Goal: Complete application form

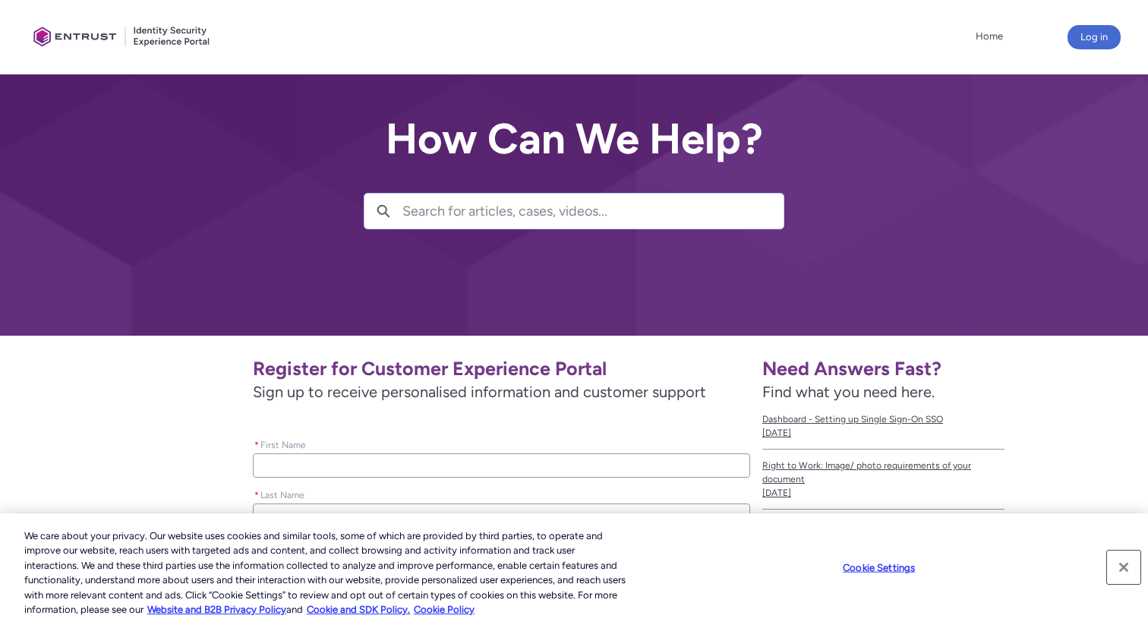
click at [1125, 562] on button "Close" at bounding box center [1123, 567] width 33 height 33
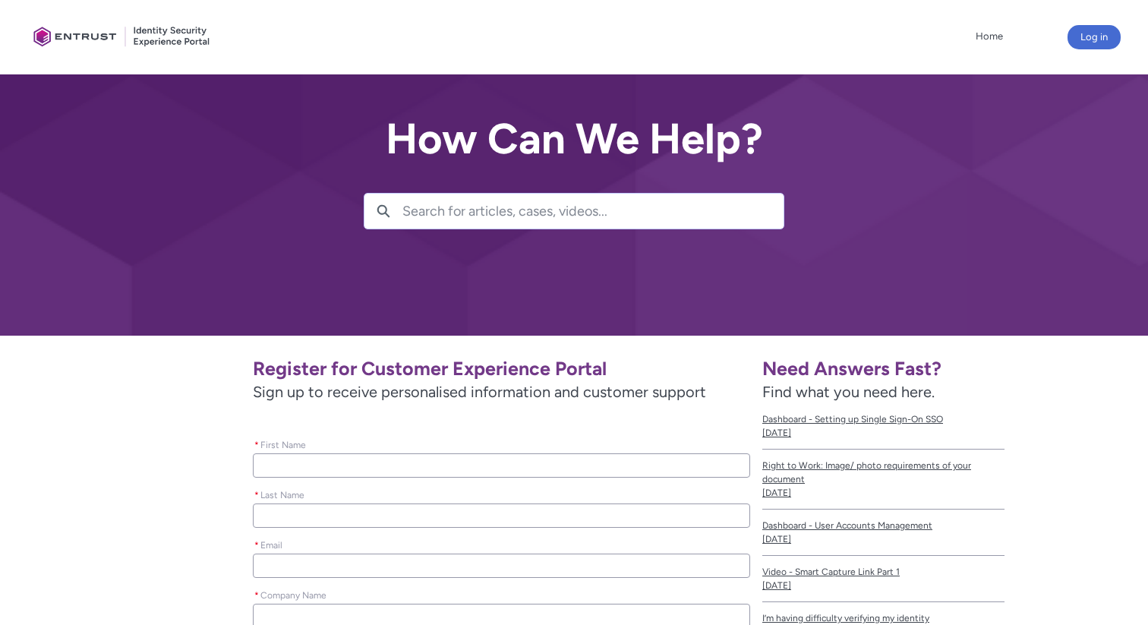
click at [399, 465] on input "* First Name" at bounding box center [501, 465] width 497 height 24
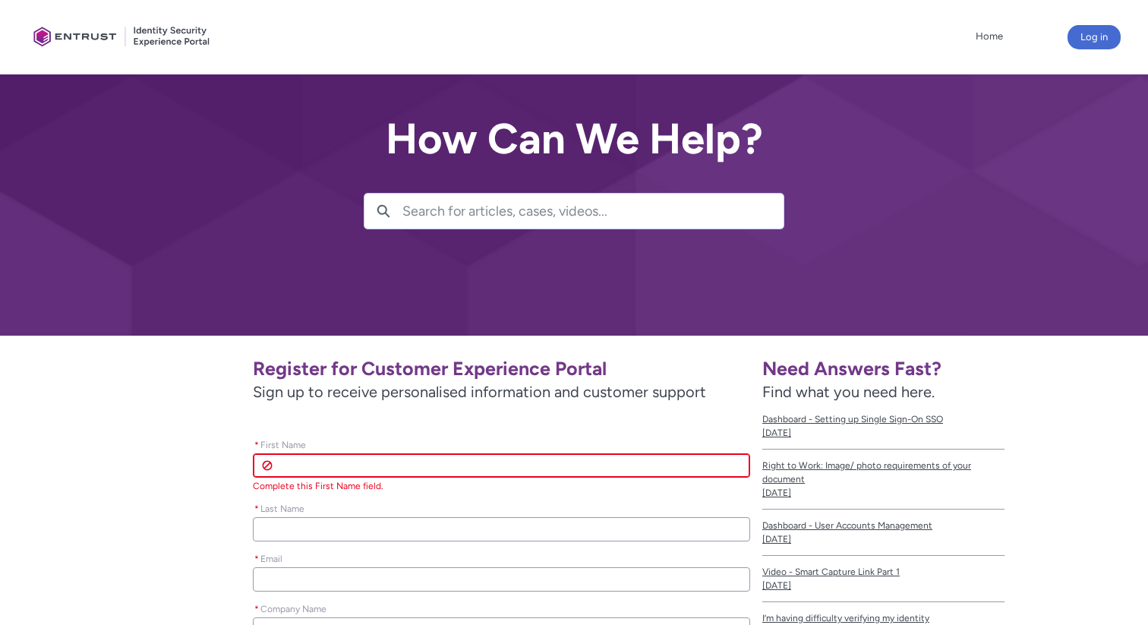
click at [351, 564] on div "* Email" at bounding box center [501, 570] width 497 height 43
paste input "[PERSON_NAME][EMAIL_ADDRESS][PERSON_NAME][DOMAIN_NAME]"
type lightning-primitive-input-simple "[PERSON_NAME][EMAIL_ADDRESS][PERSON_NAME][DOMAIN_NAME]"
type input "[PERSON_NAME][EMAIL_ADDRESS][PERSON_NAME][DOMAIN_NAME]"
click at [293, 471] on input "* First Name" at bounding box center [501, 465] width 497 height 24
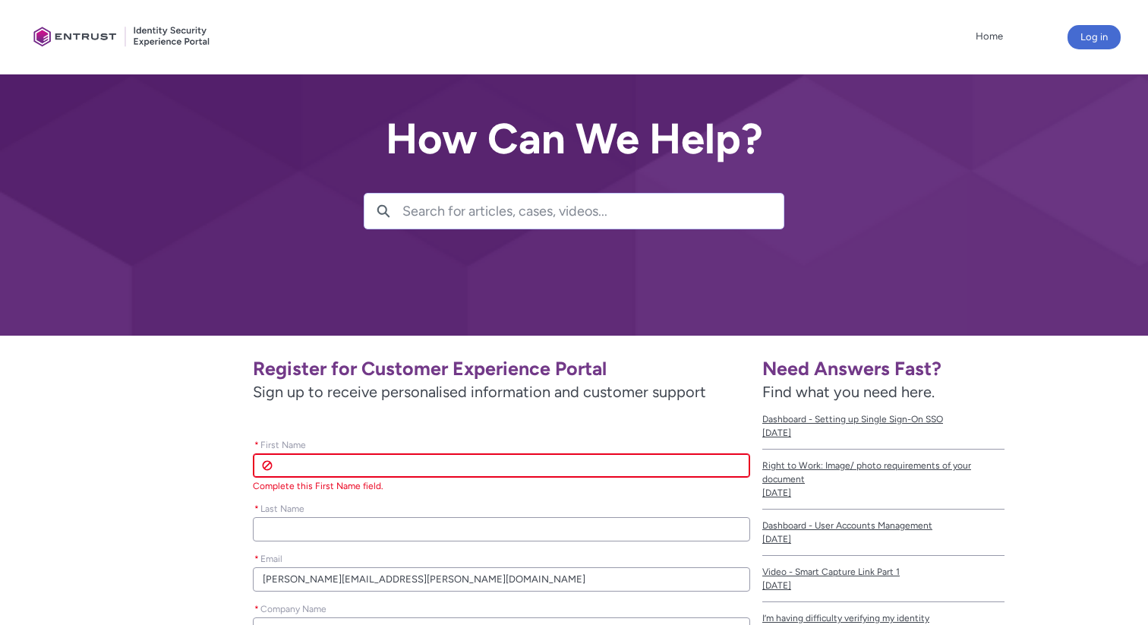
type lightning-primitive-input-simple "J"
type input "J"
type lightning-primitive-input-simple "Je"
type input "Je"
type lightning-primitive-input-simple "Jer"
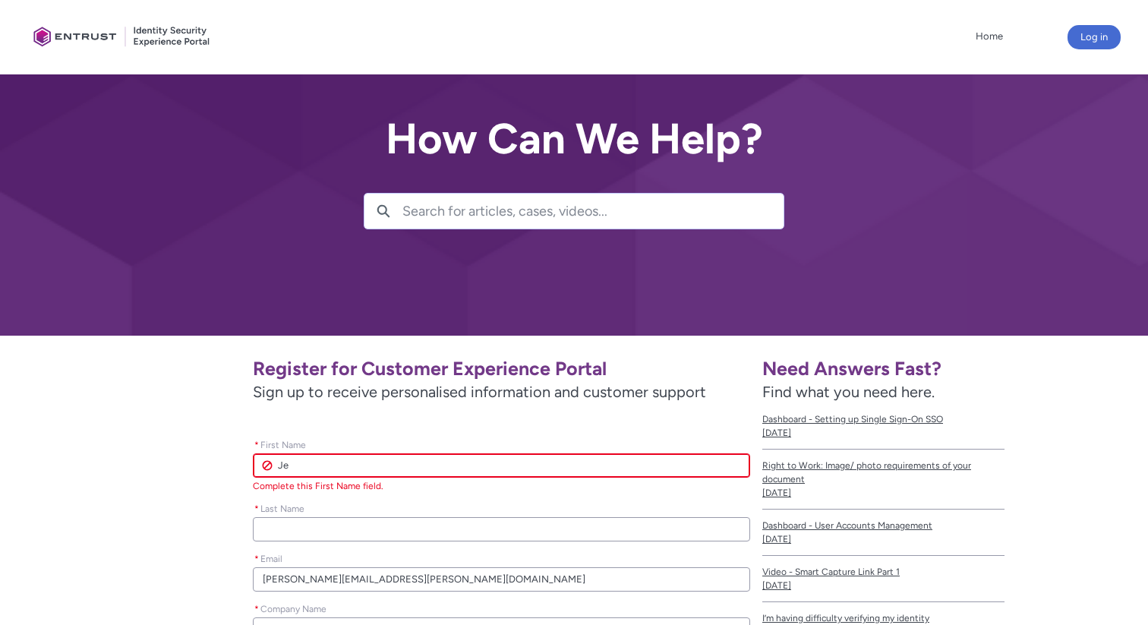
type input "Jer"
type lightning-primitive-input-simple "[PERSON_NAME]"
type input "[PERSON_NAME]"
type lightning-primitive-input-simple "Jerem"
type input "Jerem"
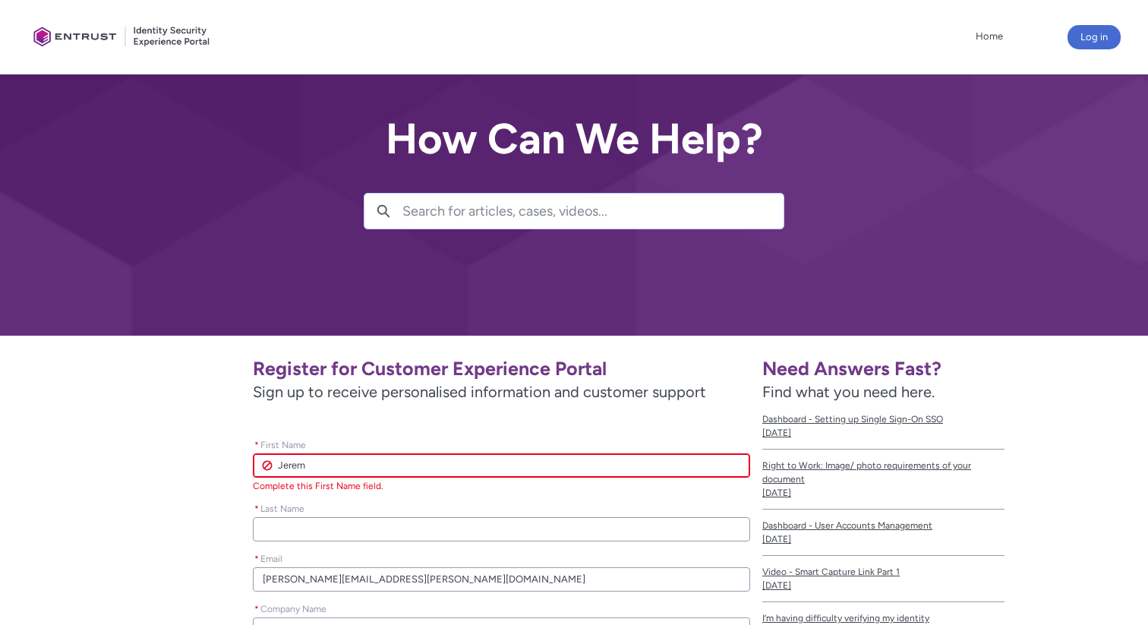
type lightning-primitive-input-simple "[PERSON_NAME]"
type input "[PERSON_NAME]"
click at [317, 580] on div "* Email [PERSON_NAME][EMAIL_ADDRESS][PERSON_NAME][DOMAIN_NAME]" at bounding box center [501, 571] width 497 height 50
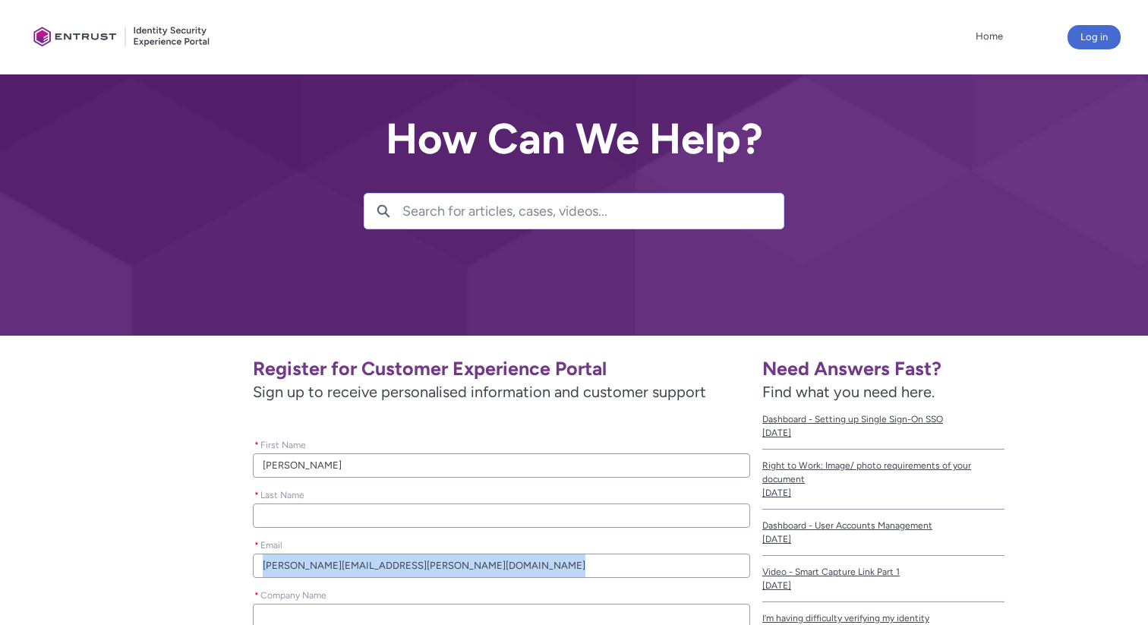
click at [317, 580] on div "* Email [PERSON_NAME][EMAIL_ADDRESS][PERSON_NAME][DOMAIN_NAME]" at bounding box center [501, 557] width 497 height 50
click at [312, 567] on input "[PERSON_NAME][EMAIL_ADDRESS][PERSON_NAME][DOMAIN_NAME]" at bounding box center [501, 566] width 497 height 24
click at [311, 519] on input "* Last Name" at bounding box center [501, 516] width 497 height 24
paste input "[PERSON_NAME]"
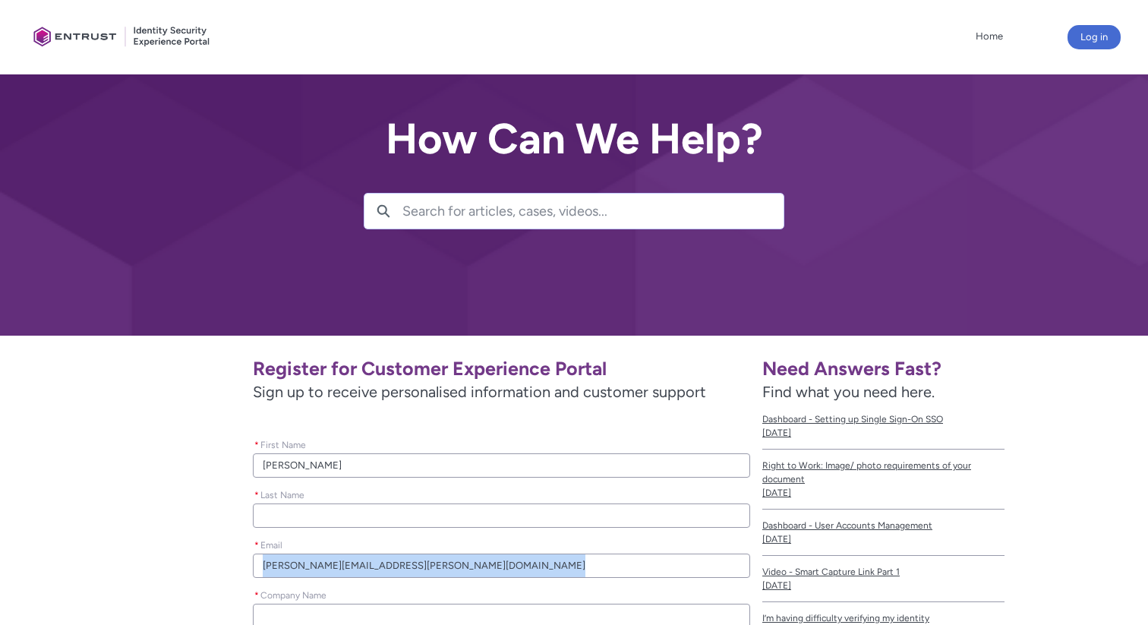
type lightning-primitive-input-simple "[PERSON_NAME]"
type input "[PERSON_NAME]"
drag, startPoint x: 267, startPoint y: 515, endPoint x: 232, endPoint y: 515, distance: 34.9
click at [232, 515] on div "Register for Customer Experience Portal Sign up to receive personalised informa…" at bounding box center [394, 513] width 711 height 331
type lightning-primitive-input-simple "[PERSON_NAME]"
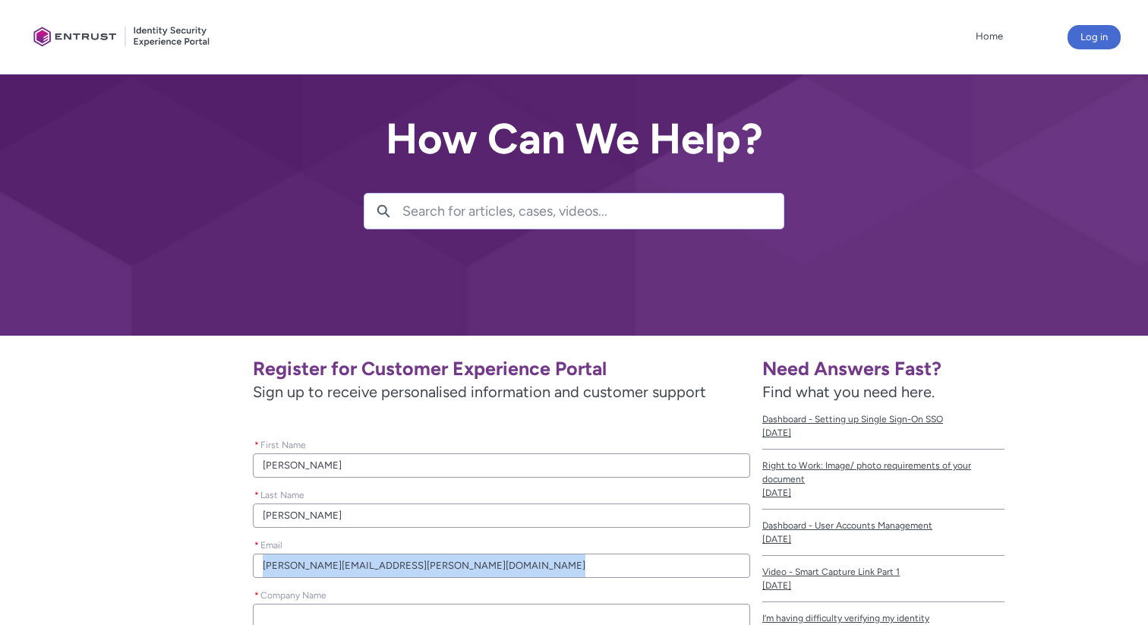
type input "[PERSON_NAME]"
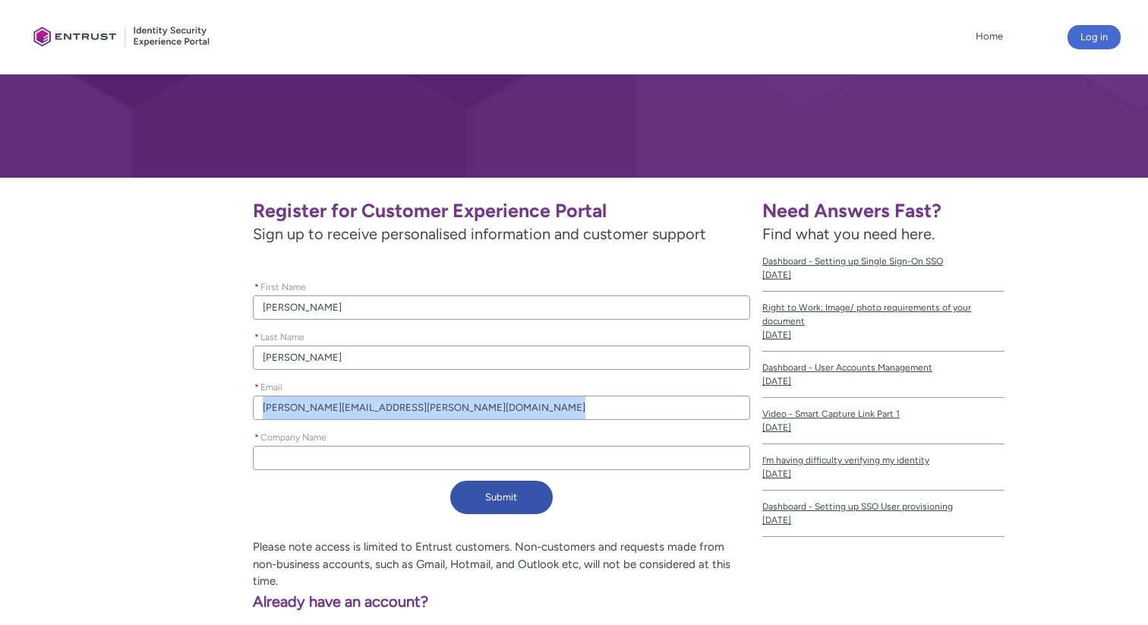
scroll to position [165, 0]
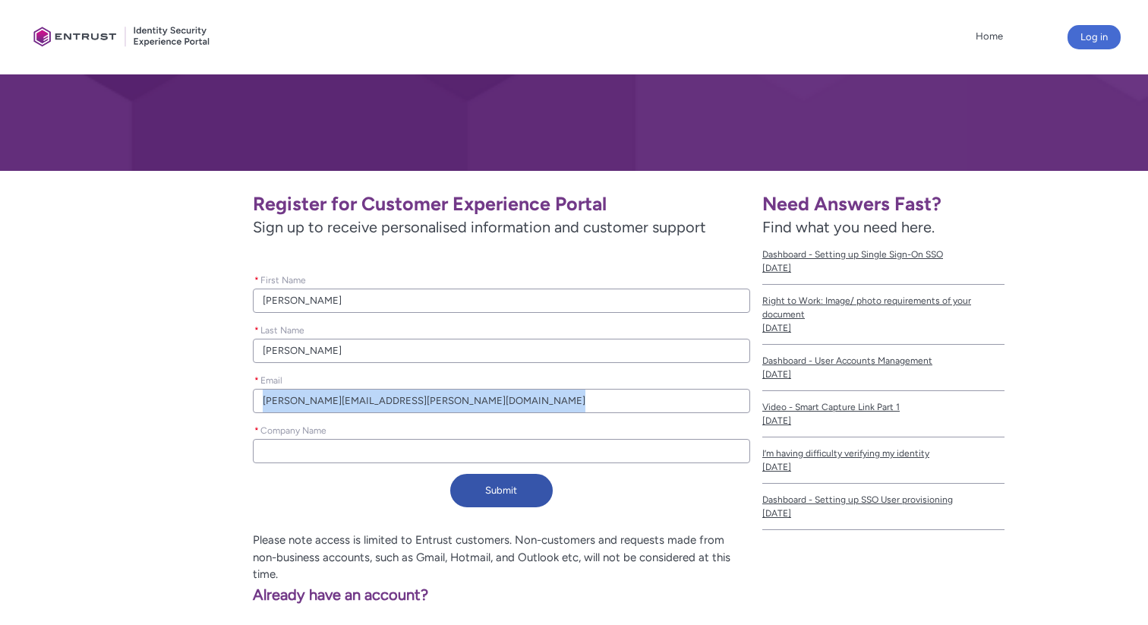
click at [336, 457] on input "* Company Name" at bounding box center [501, 451] width 497 height 24
type lightning-primitive-input-simple "G"
type input "G"
type lightning-primitive-input-simple "Ge"
type input "Ge"
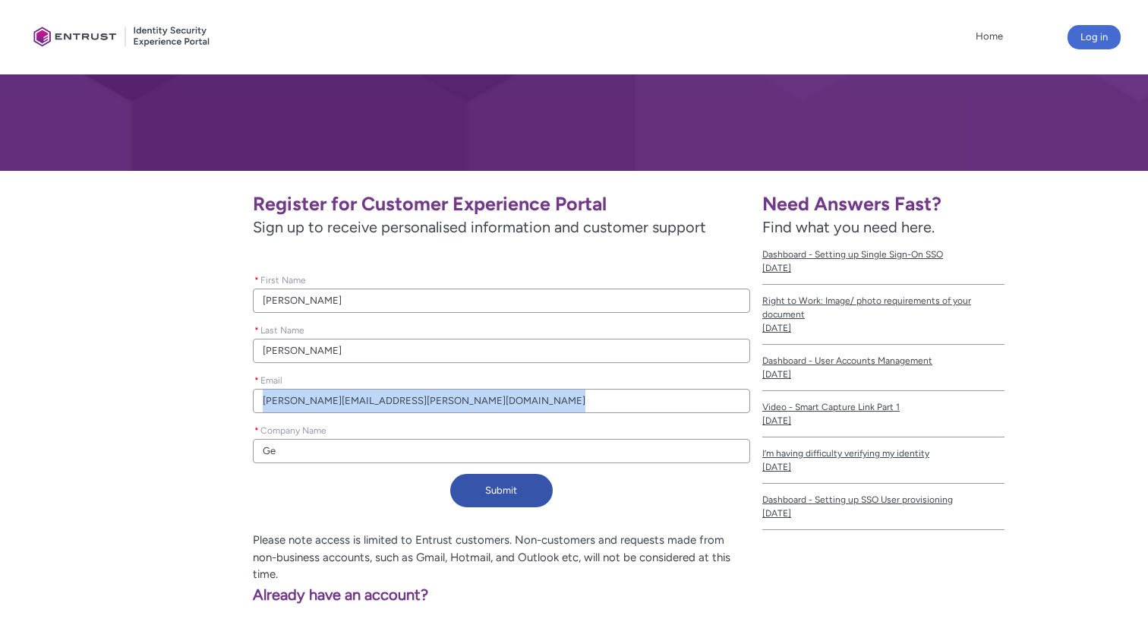
type lightning-primitive-input-simple "Gem"
type input "Gem"
type lightning-primitive-input-simple "Gemi"
type input "Gemi"
type lightning-primitive-input-simple "Gemin"
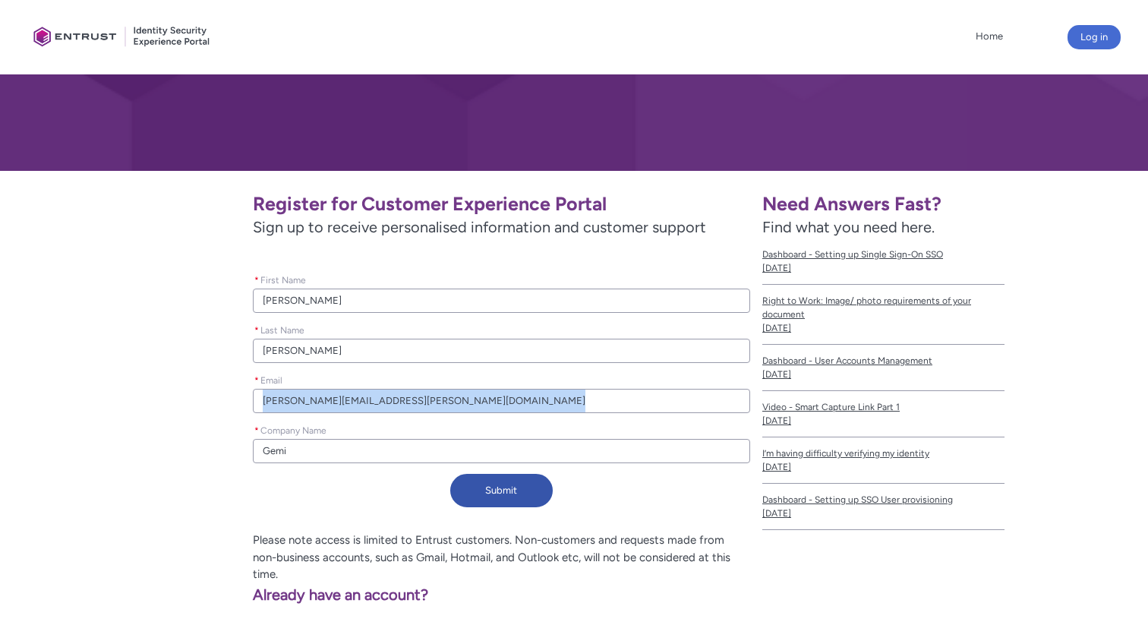
type input "Gemin"
type lightning-primitive-input-simple "Gemini"
type input "Gemini"
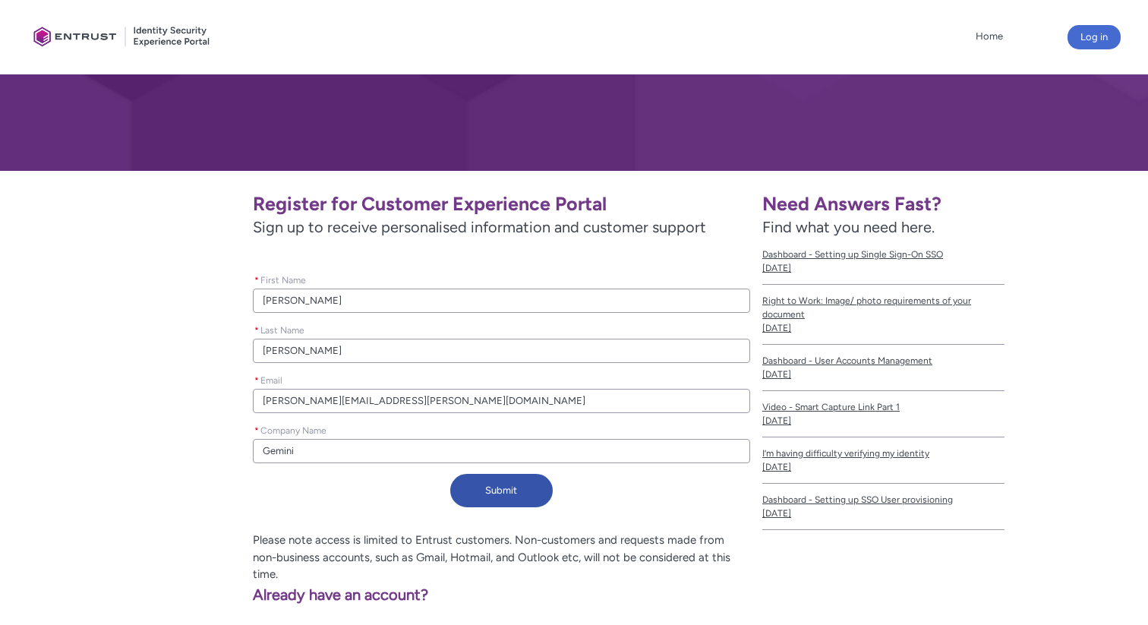
click at [271, 503] on div "Submit" at bounding box center [501, 493] width 497 height 39
click at [512, 494] on button "Submit" at bounding box center [501, 490] width 103 height 33
